Goal: Task Accomplishment & Management: Use online tool/utility

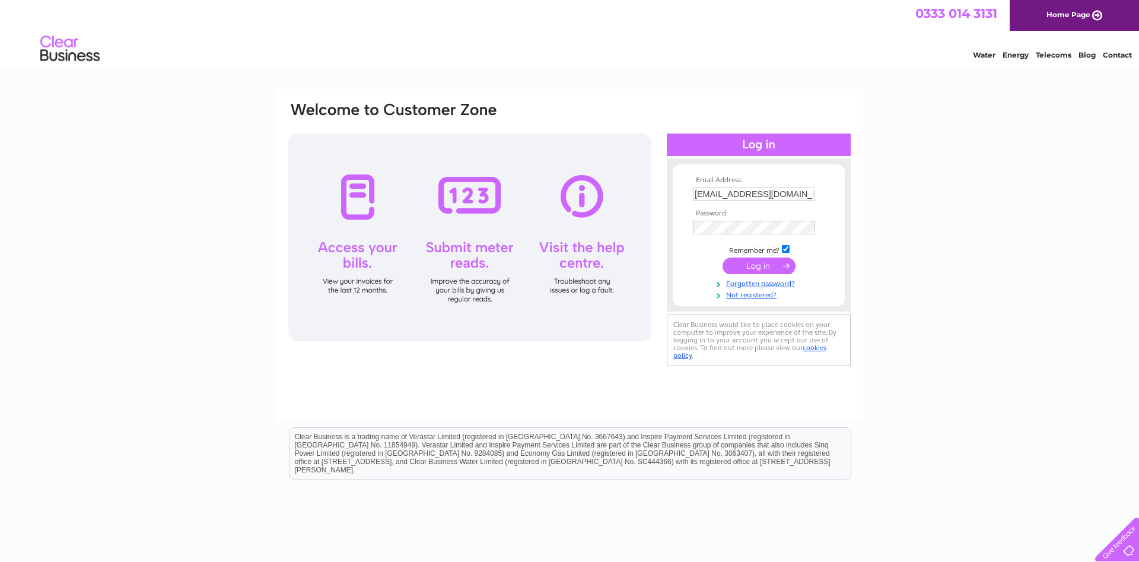
click at [766, 266] on input "submit" at bounding box center [759, 266] width 73 height 17
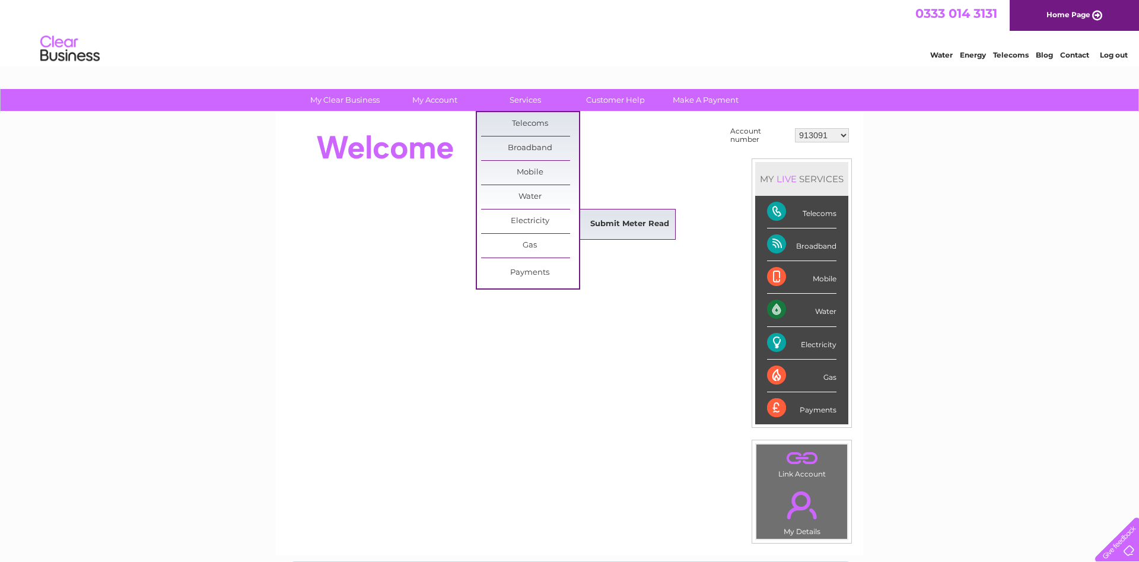
click at [627, 223] on link "Submit Meter Read" at bounding box center [630, 224] width 98 height 24
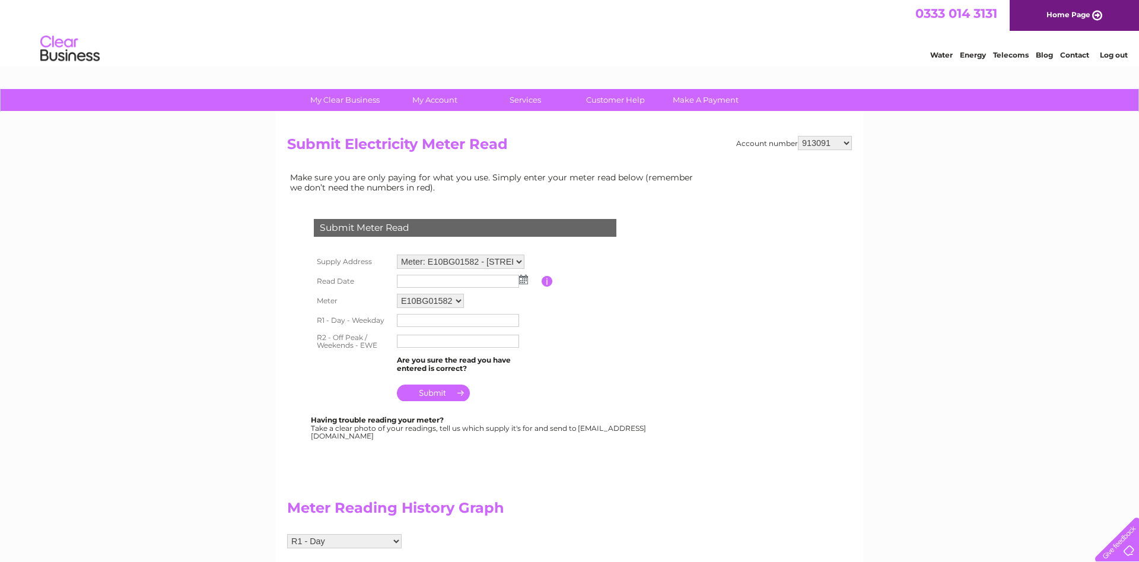
click at [522, 279] on img at bounding box center [523, 279] width 9 height 9
click at [466, 331] on link "1" at bounding box center [464, 332] width 19 height 12
type input "2025/10/01"
click at [465, 322] on input "text" at bounding box center [458, 320] width 122 height 13
type input "64523"
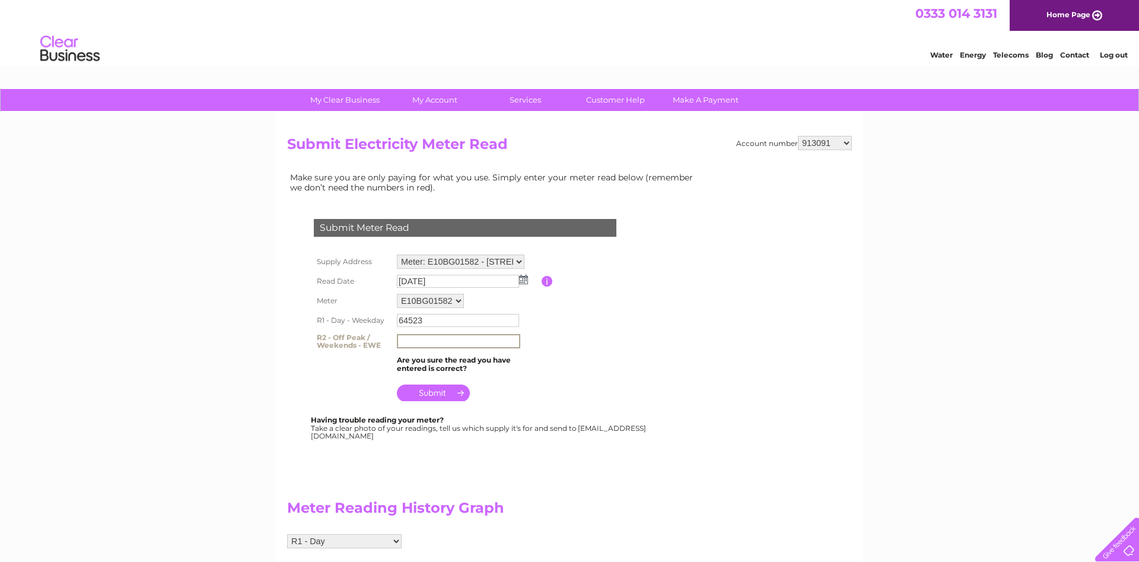
click at [454, 341] on input "text" at bounding box center [458, 341] width 123 height 14
type input "25608"
click at [437, 392] on input "submit" at bounding box center [433, 393] width 73 height 17
